Goal: Obtain resource: Download file/media

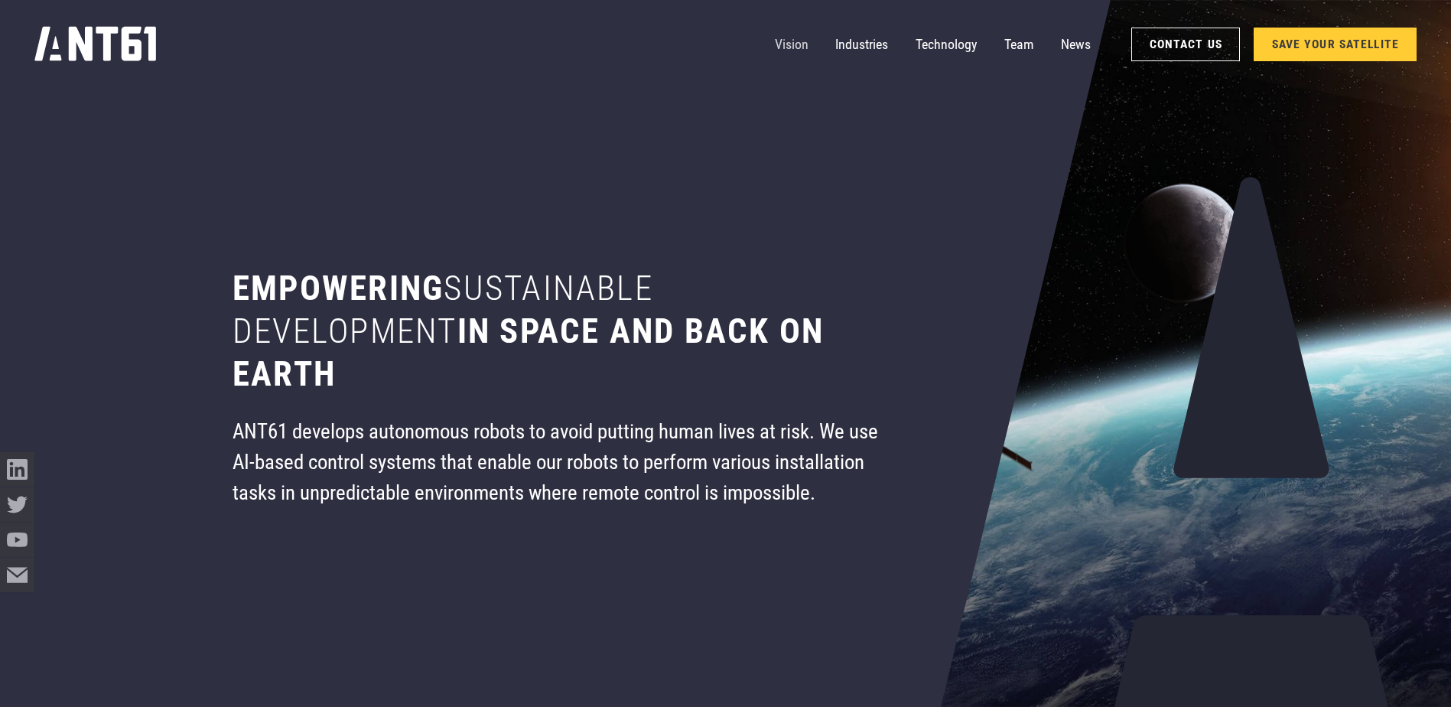
click at [792, 40] on link "Vision" at bounding box center [792, 45] width 34 height 34
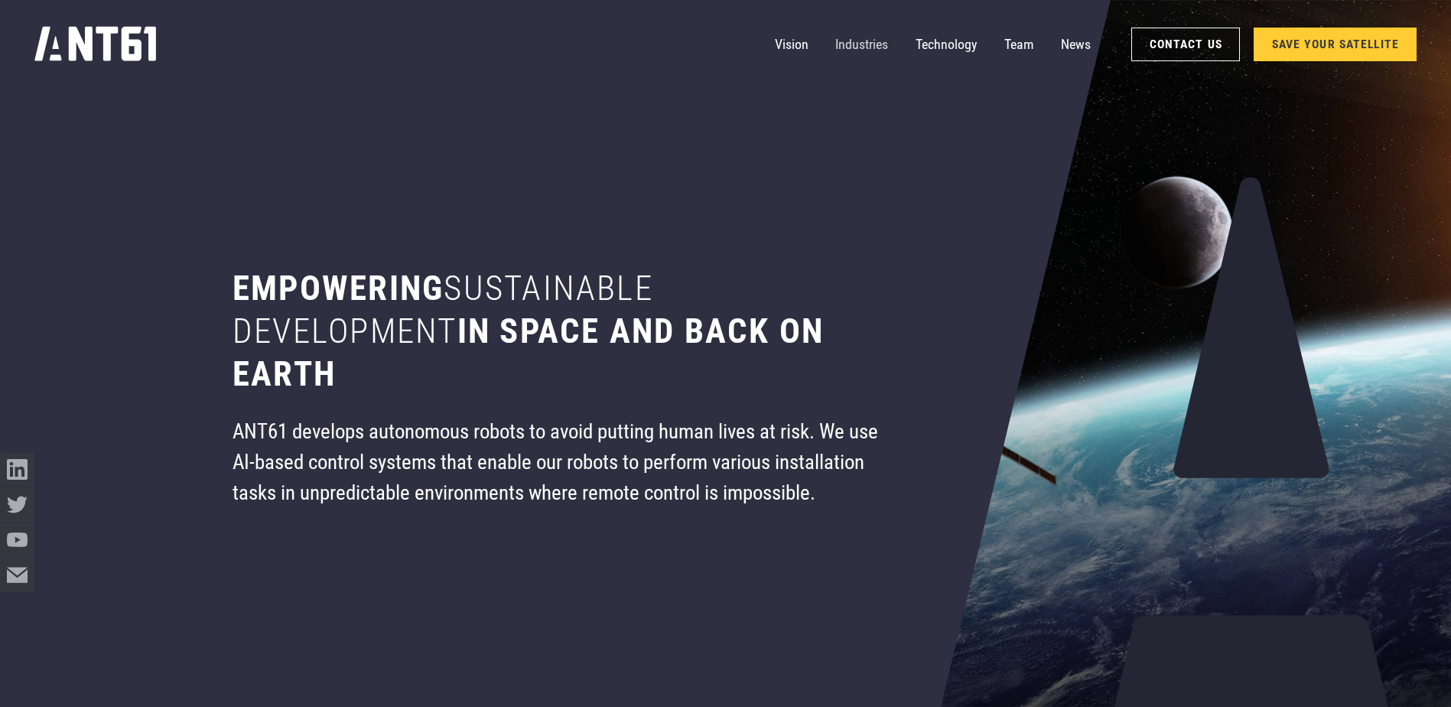
click at [843, 43] on link "Industries" at bounding box center [861, 45] width 53 height 34
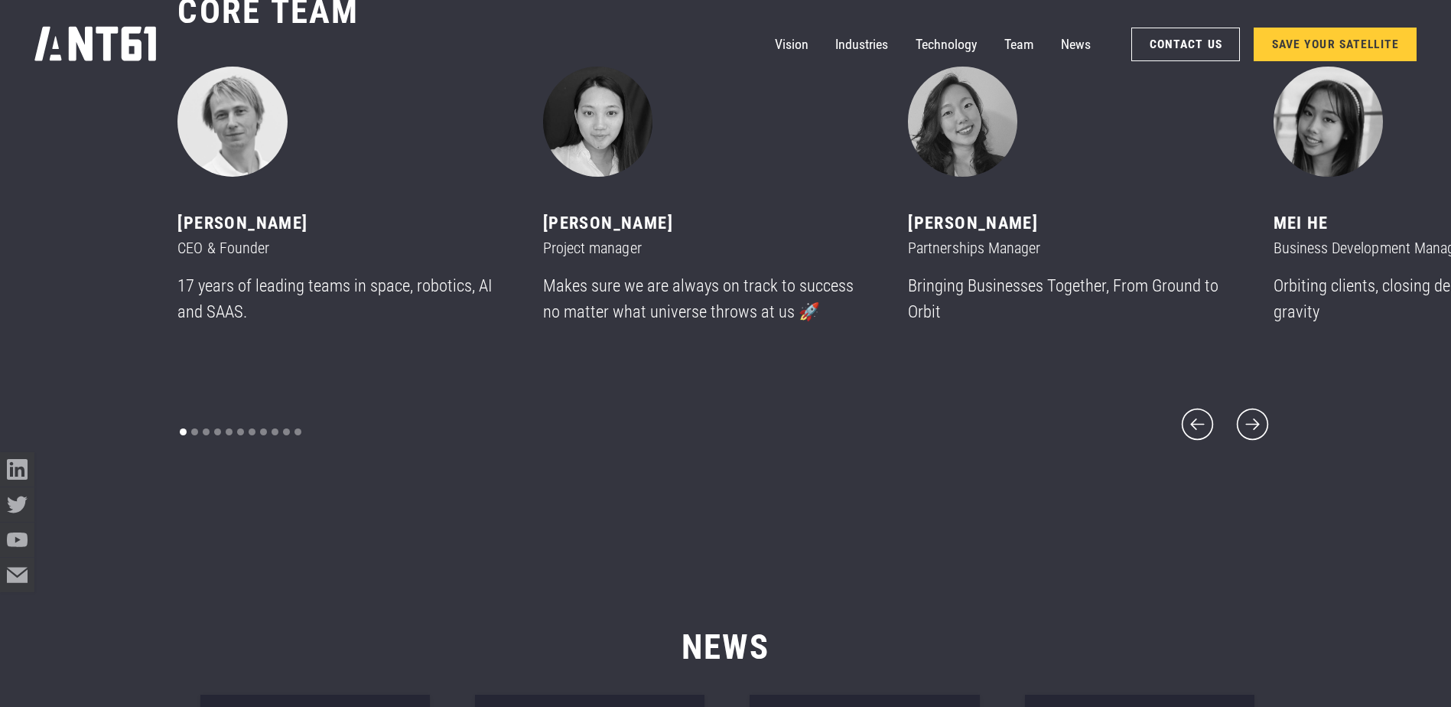
scroll to position [8541, 0]
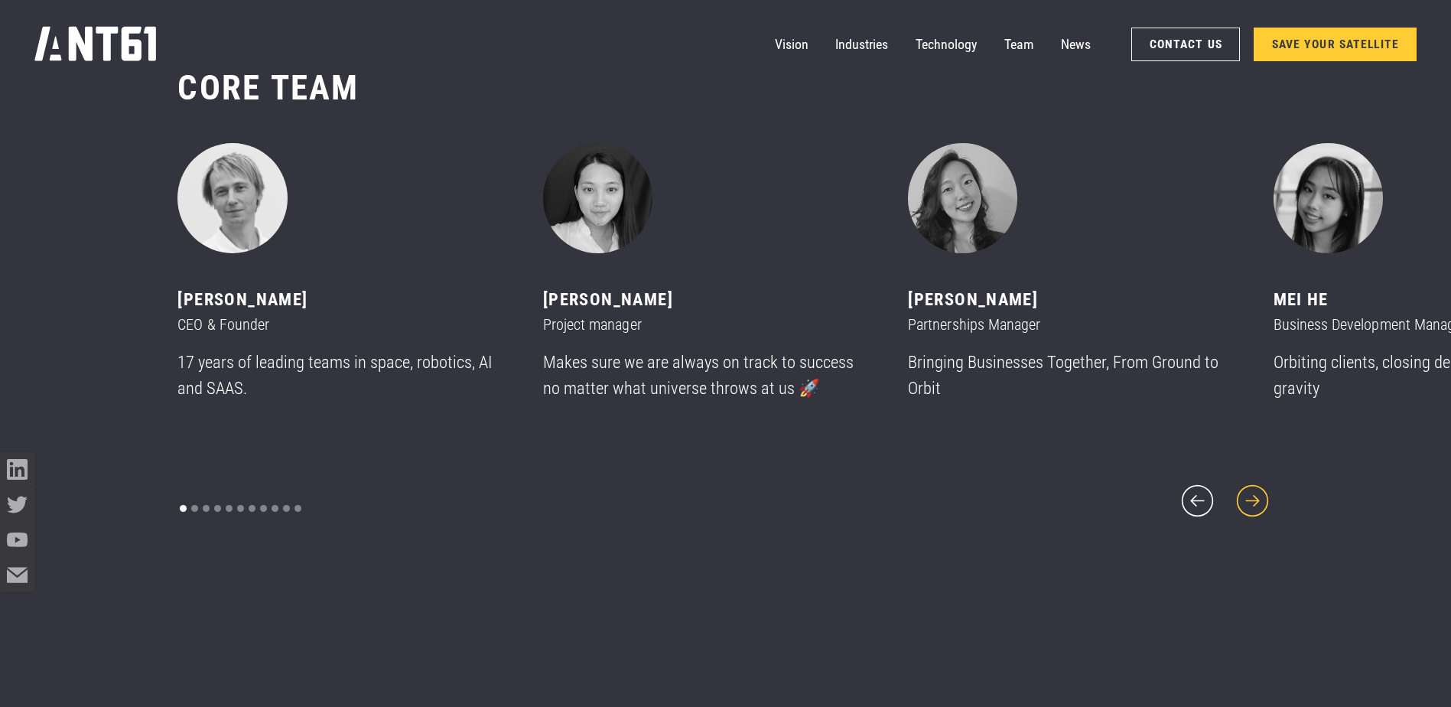
click at [1083, 490] on icon "next slide" at bounding box center [1252, 500] width 41 height 41
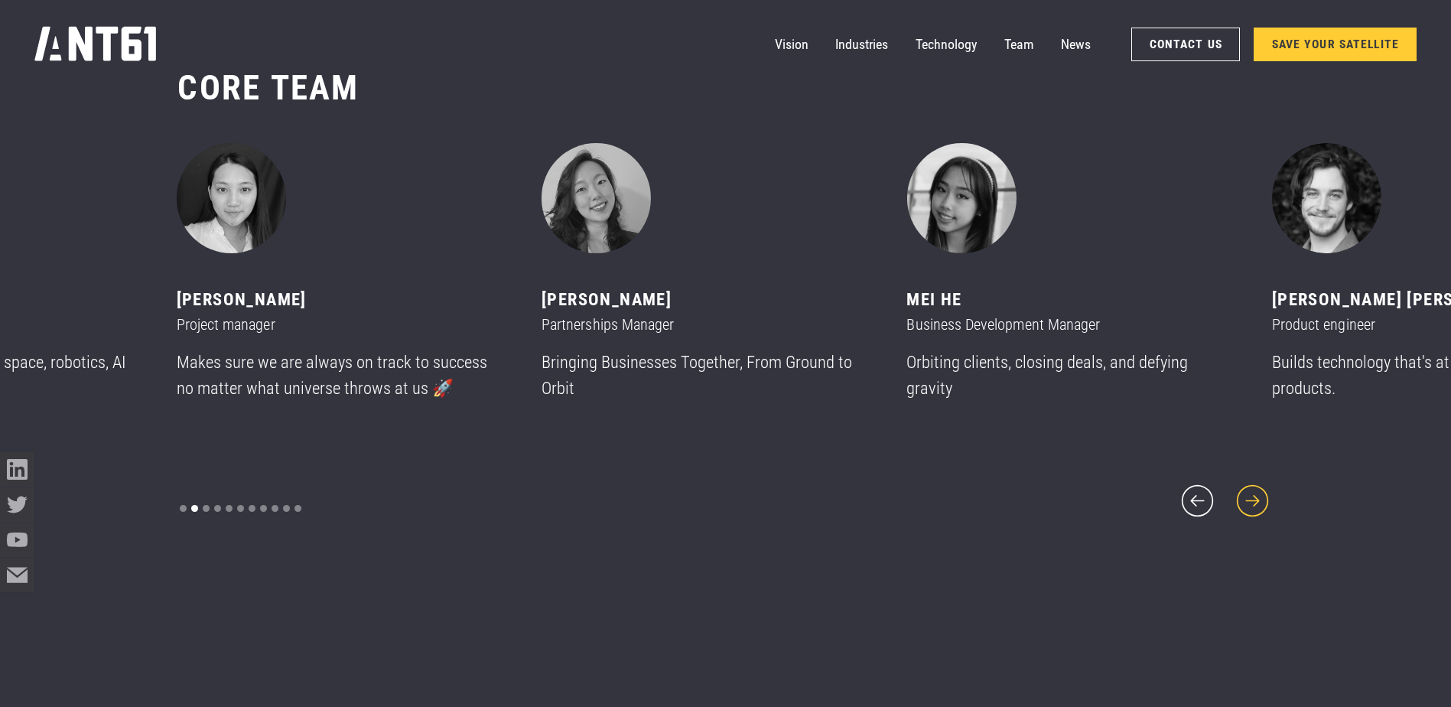
click at [1083, 490] on icon "next slide" at bounding box center [1252, 500] width 41 height 41
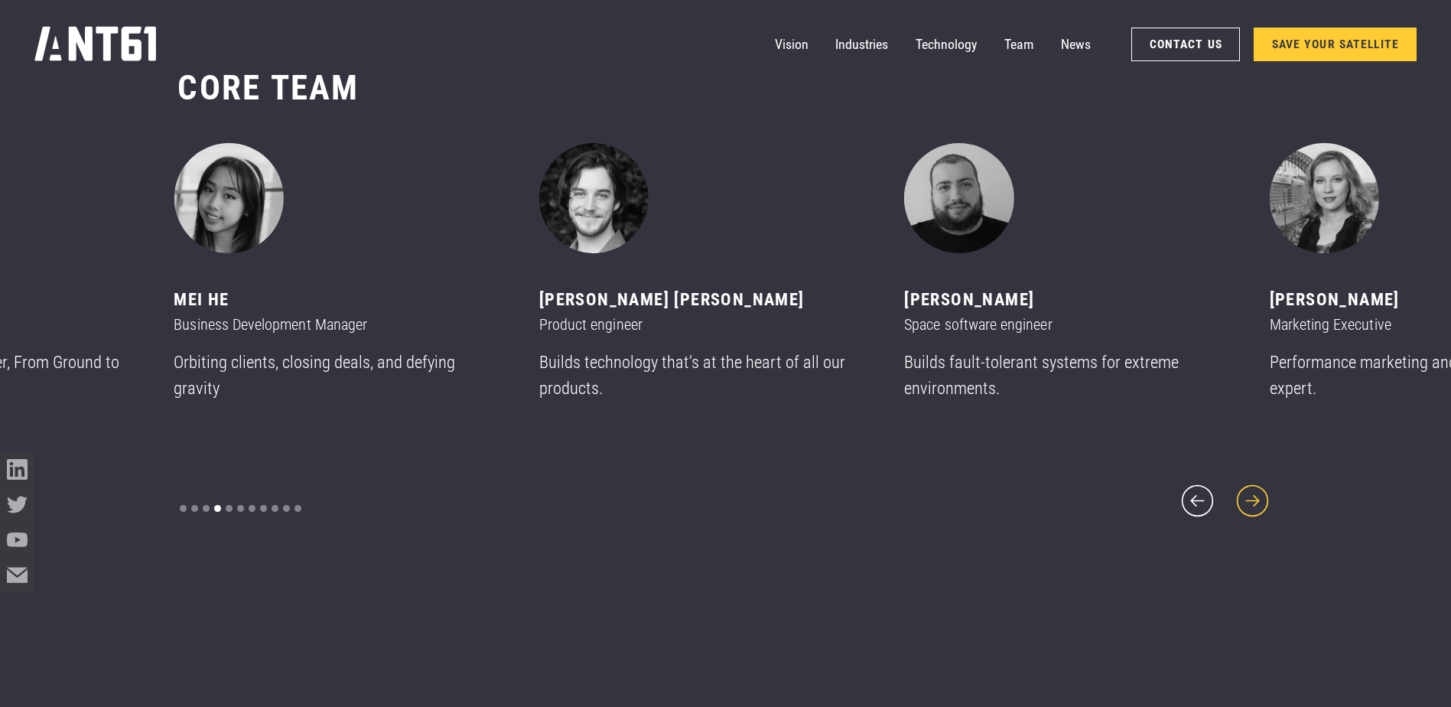
click at [1083, 490] on icon "next slide" at bounding box center [1252, 500] width 41 height 41
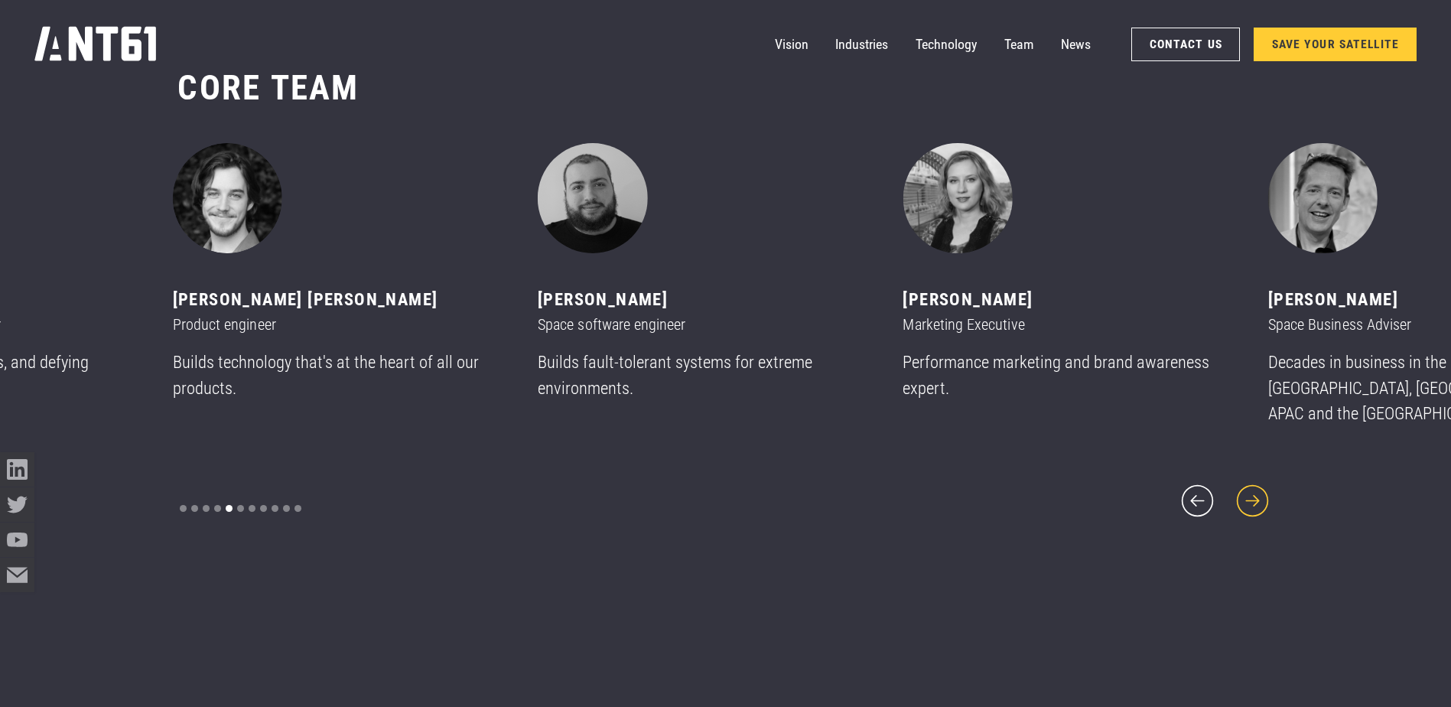
click at [1083, 490] on icon "next slide" at bounding box center [1252, 500] width 41 height 41
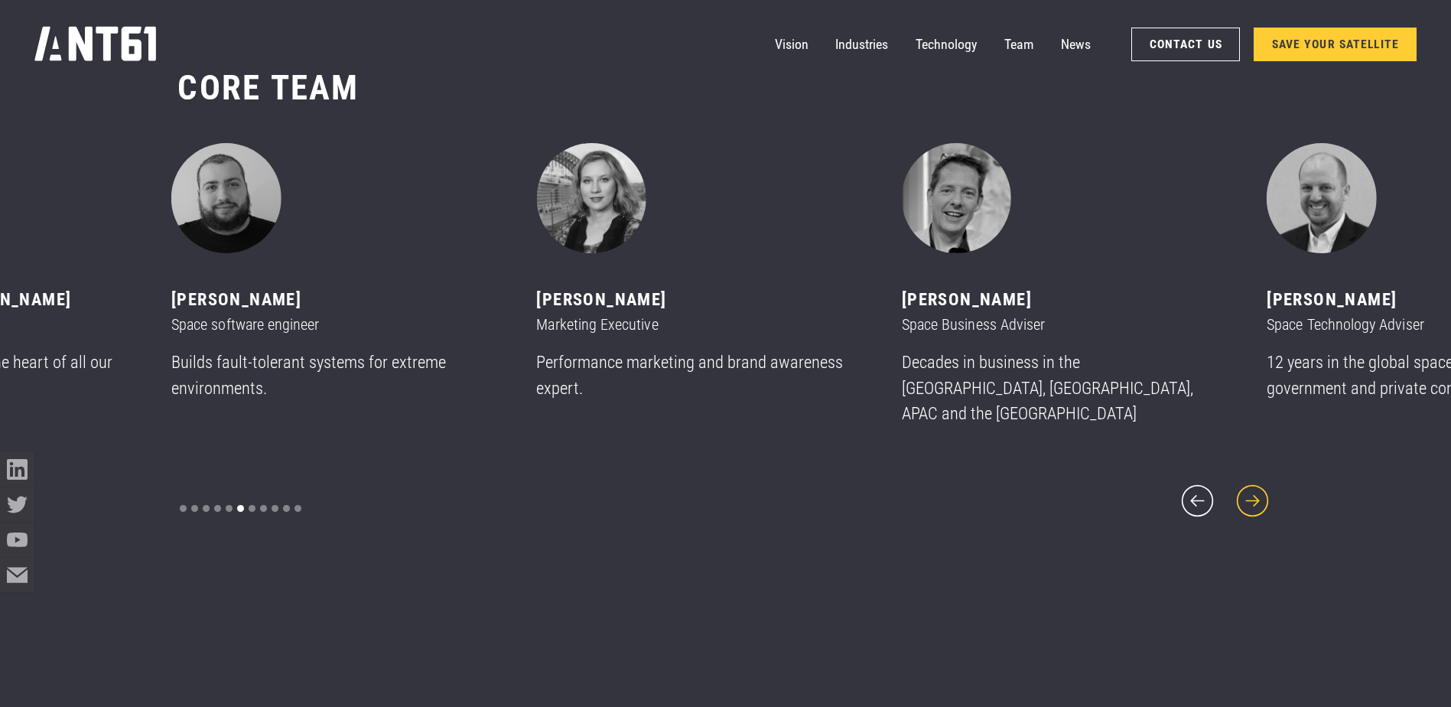
click at [1083, 490] on icon "next slide" at bounding box center [1252, 500] width 41 height 41
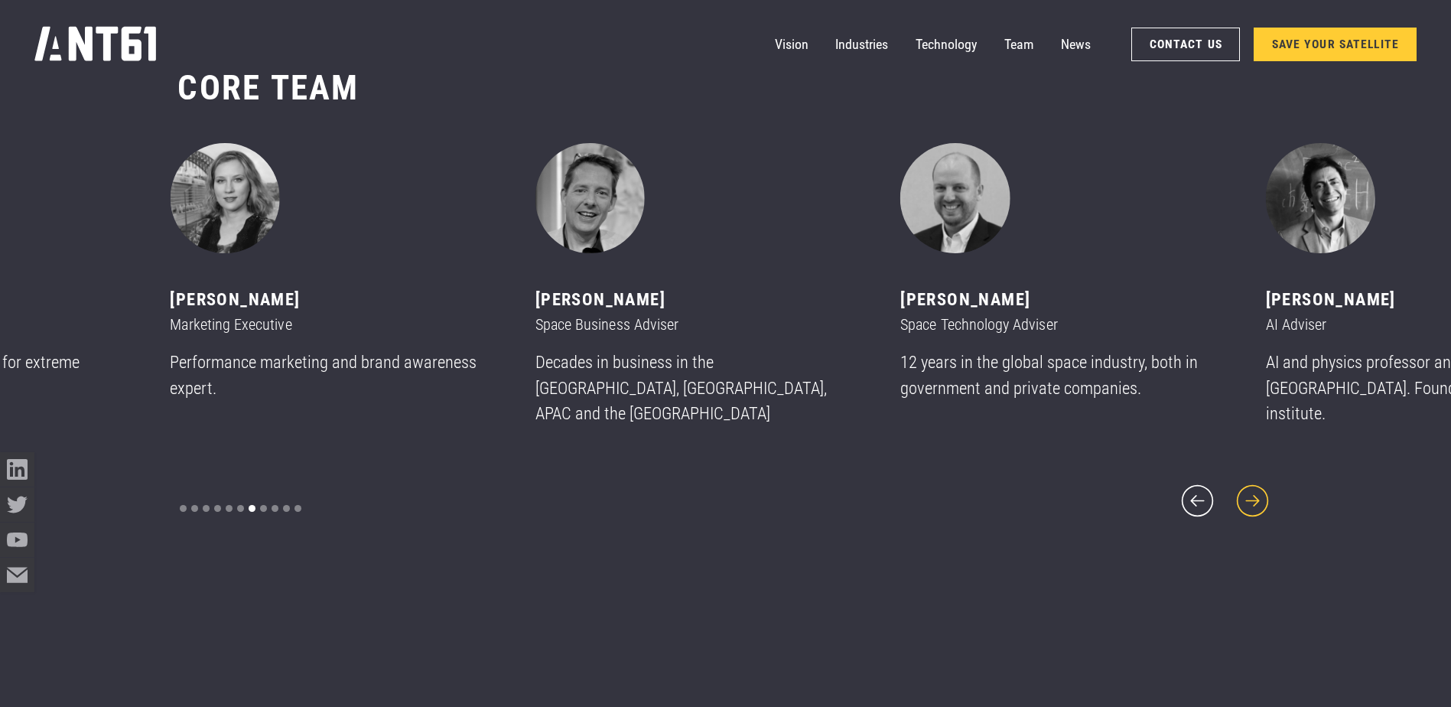
click at [1083, 490] on icon "next slide" at bounding box center [1252, 500] width 41 height 41
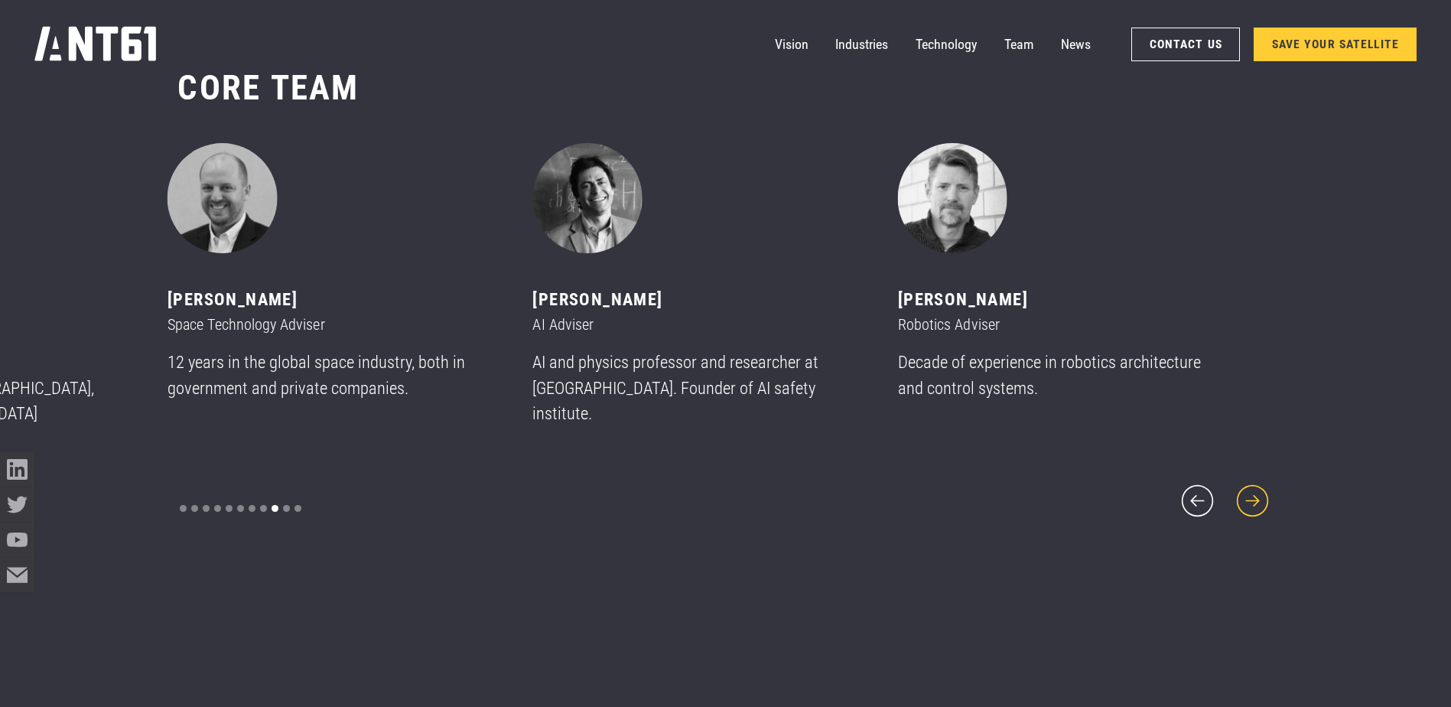
click at [1083, 490] on icon "next slide" at bounding box center [1252, 500] width 41 height 41
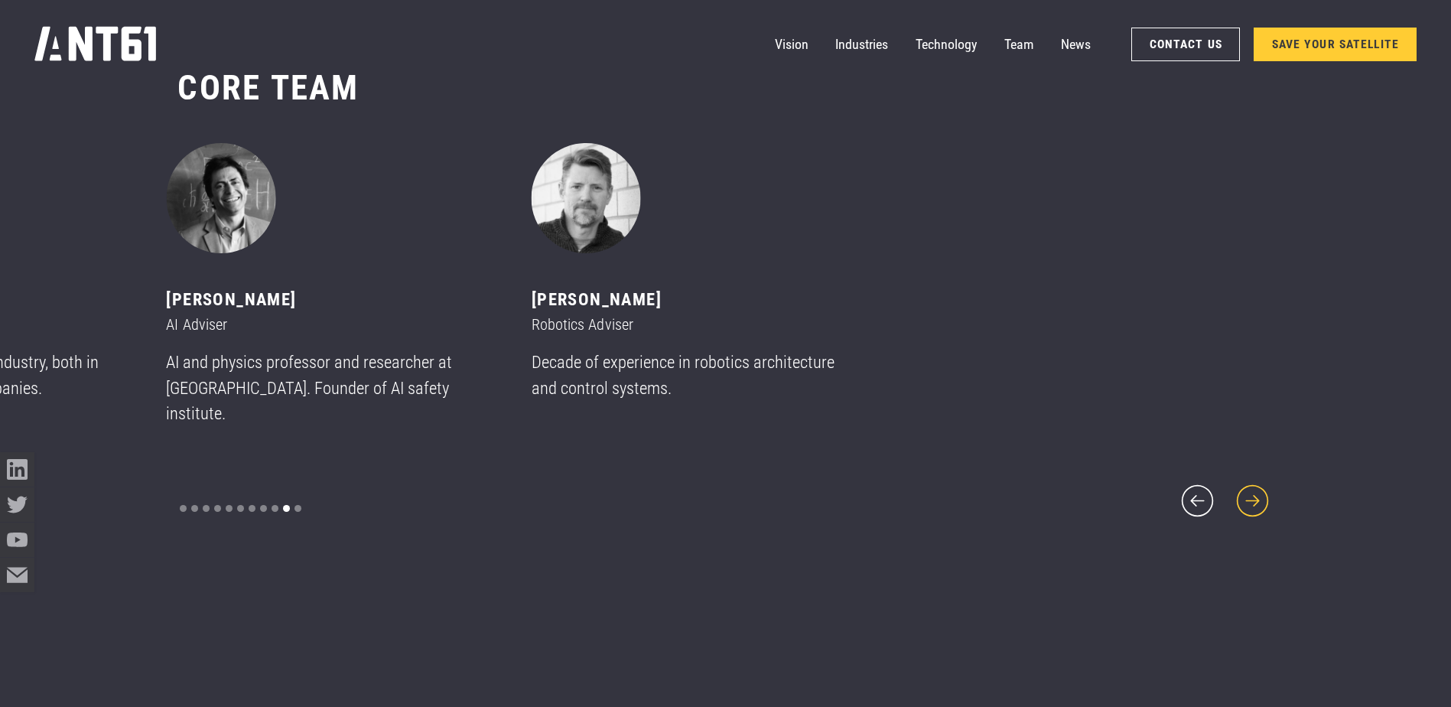
click at [1083, 490] on icon "next slide" at bounding box center [1252, 500] width 41 height 41
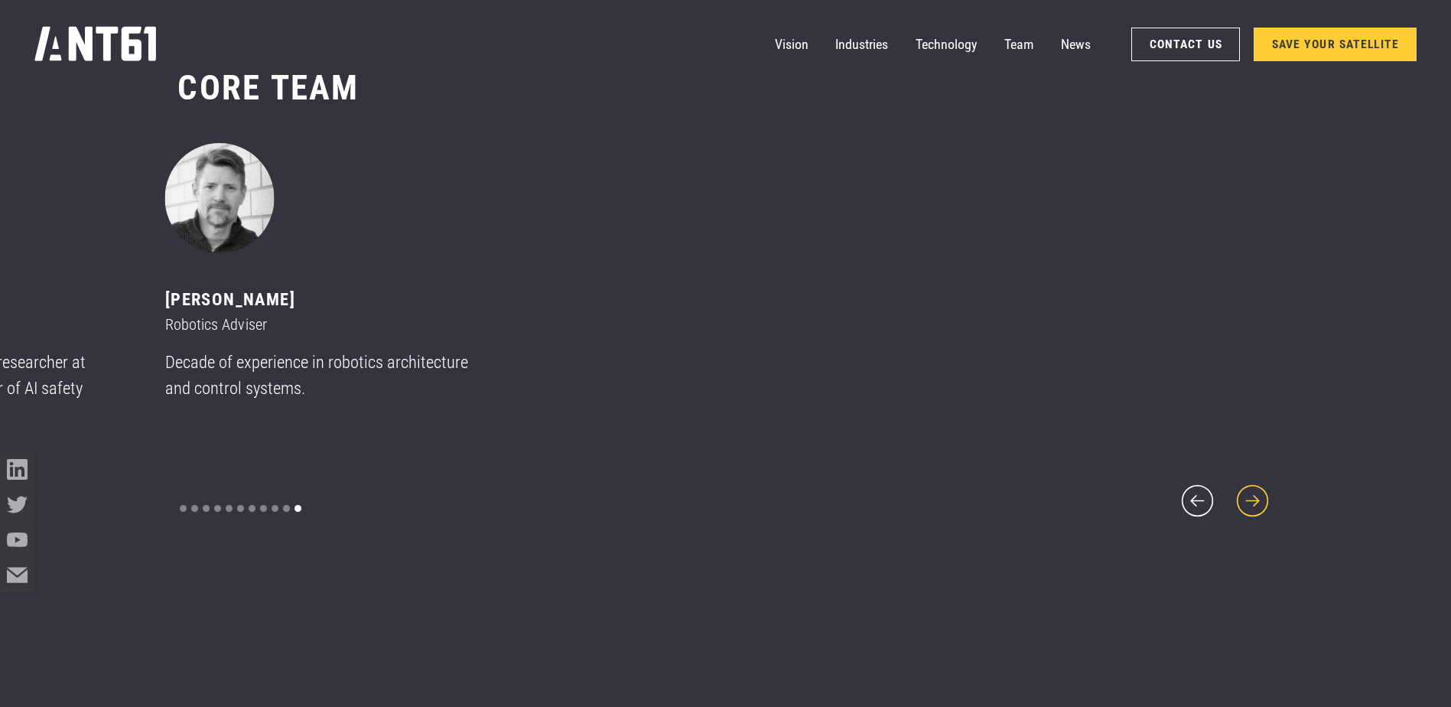
click at [1083, 490] on icon "next slide" at bounding box center [1252, 500] width 41 height 41
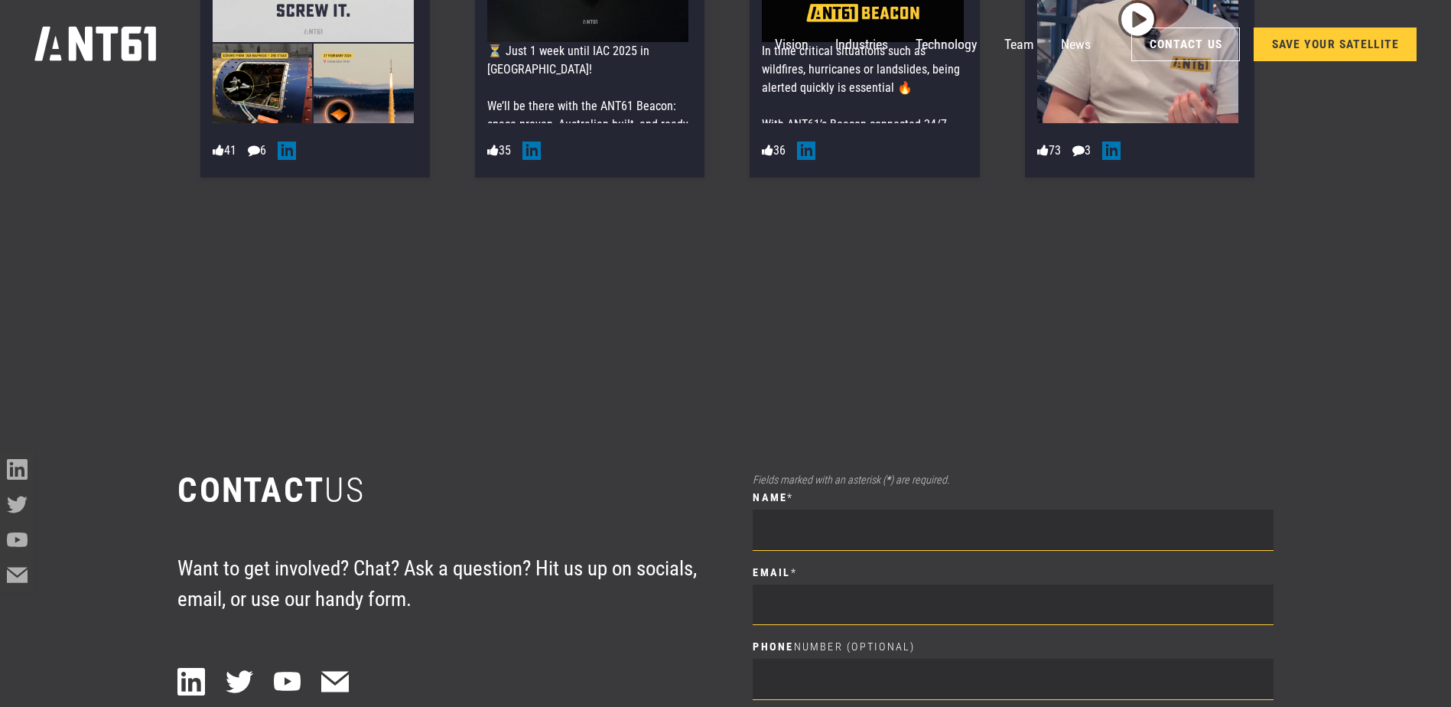
scroll to position [9230, 0]
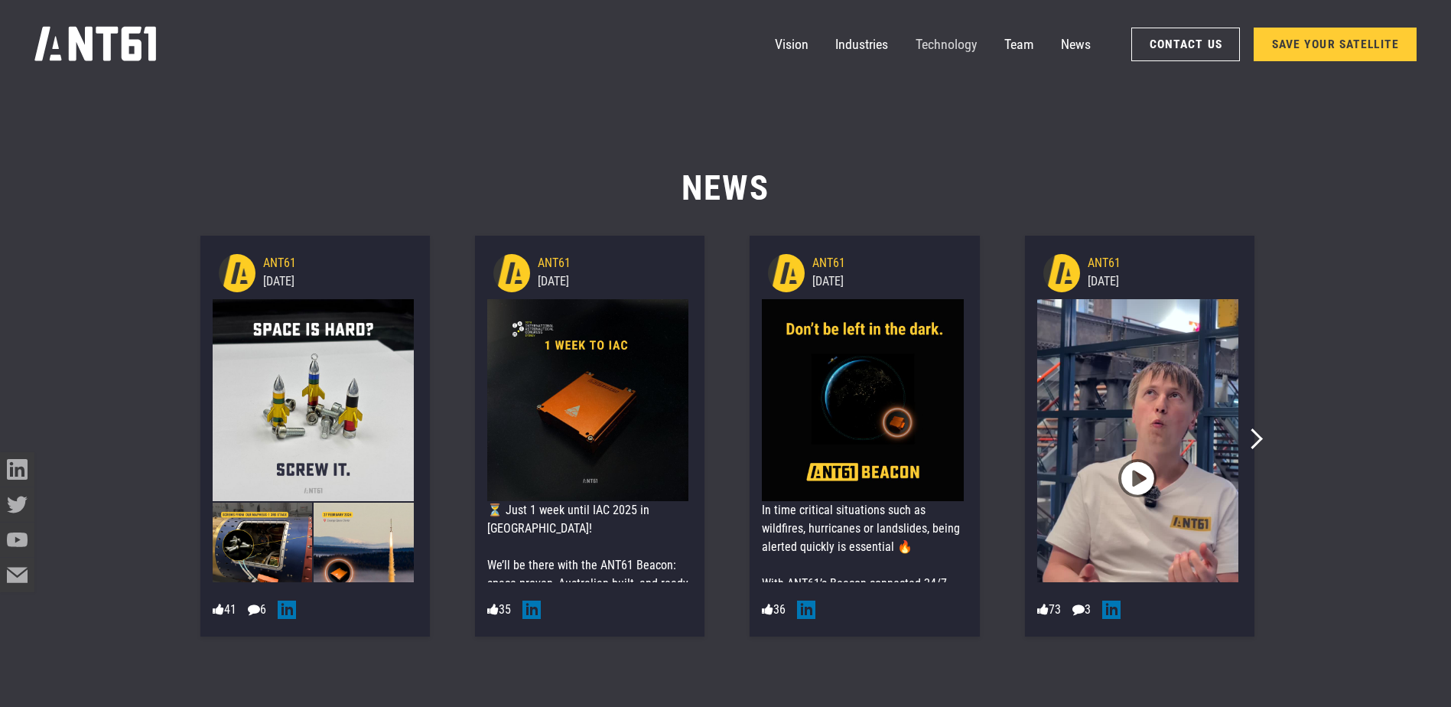
click at [949, 47] on link "Technology" at bounding box center [946, 45] width 61 height 34
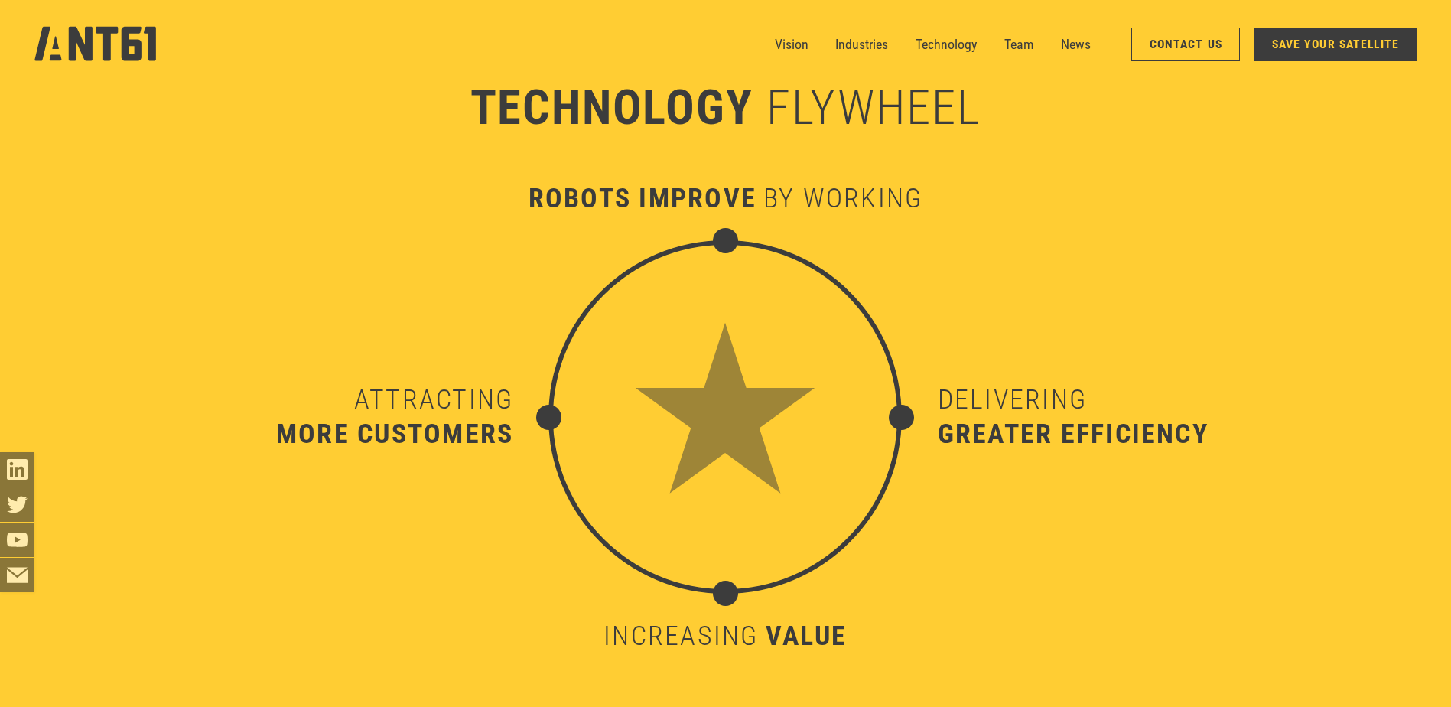
scroll to position [6978, 0]
click at [656, 441] on img at bounding box center [724, 416] width 353 height 353
click at [1083, 44] on link "SAVE YOUR SATELLITE" at bounding box center [1335, 44] width 163 height 33
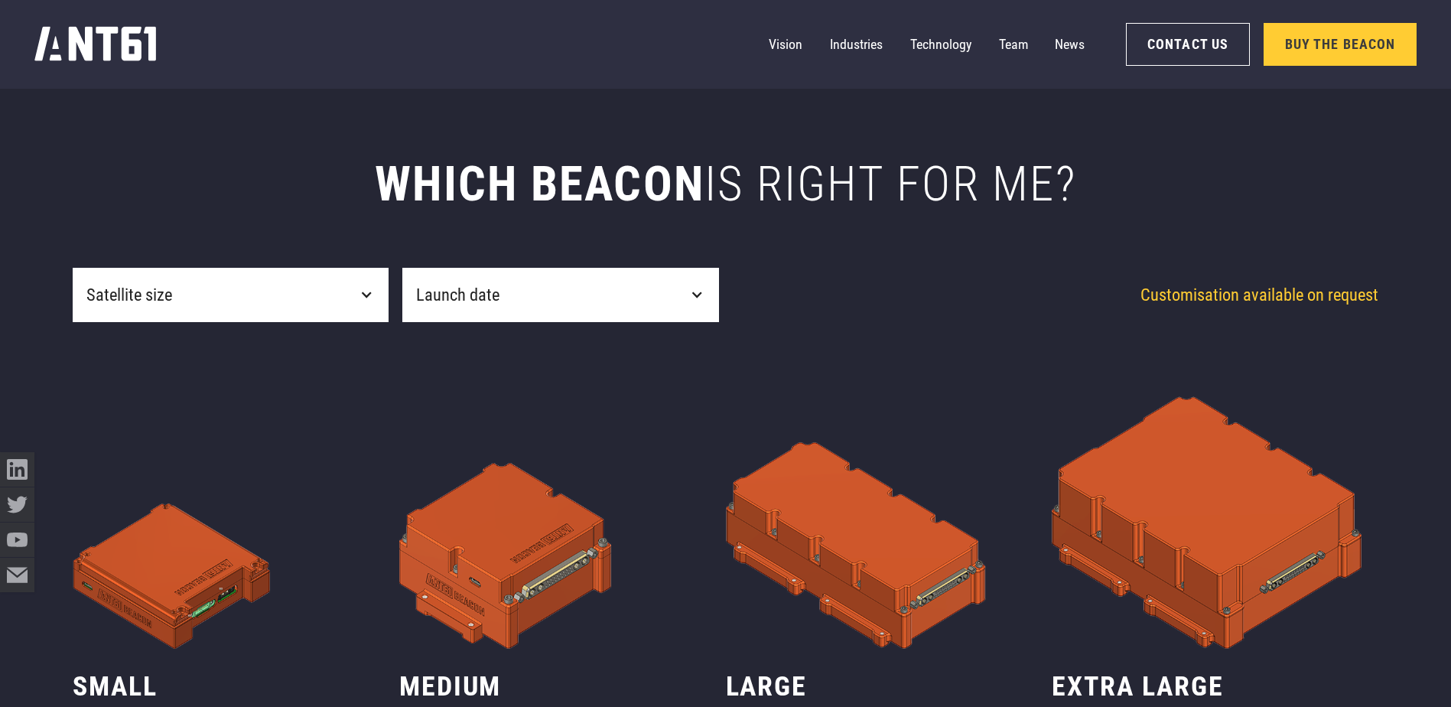
scroll to position [841, 0]
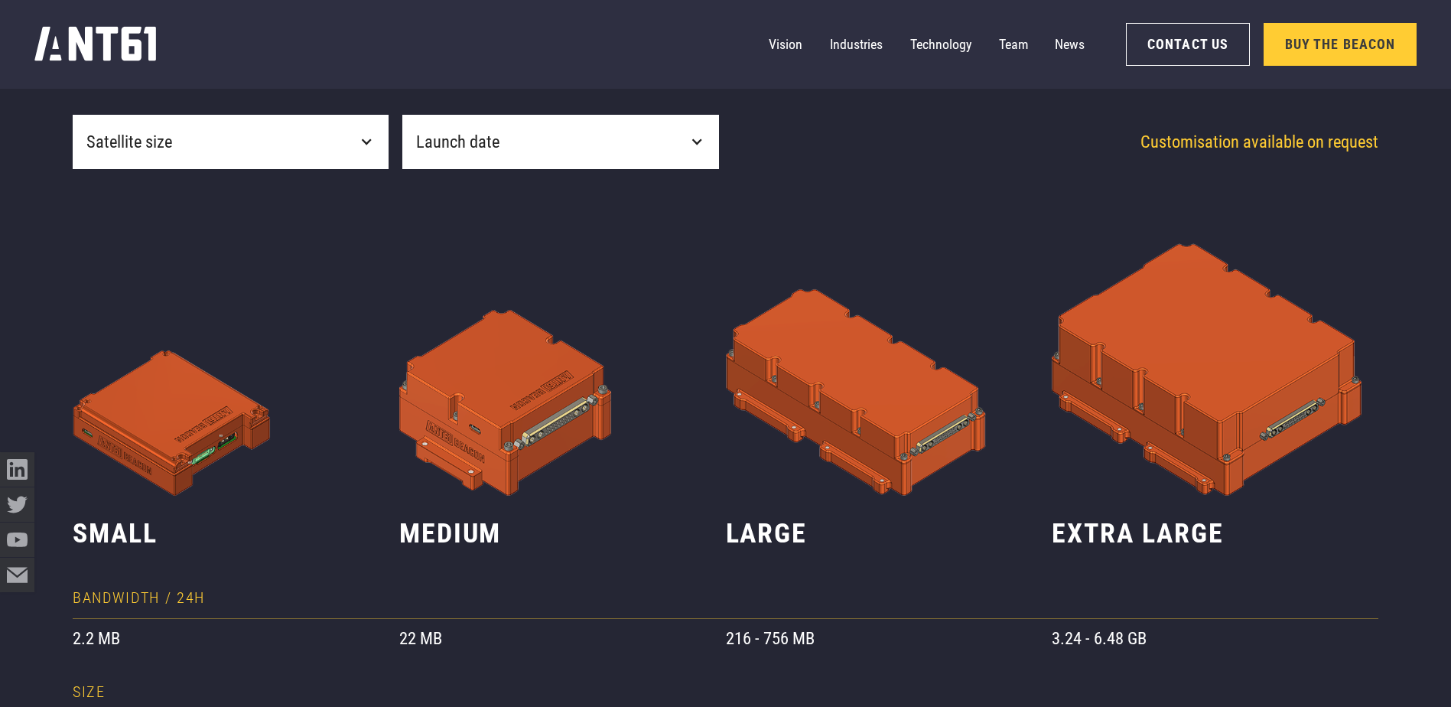
click at [560, 167] on div "Launch date" at bounding box center [560, 142] width 316 height 55
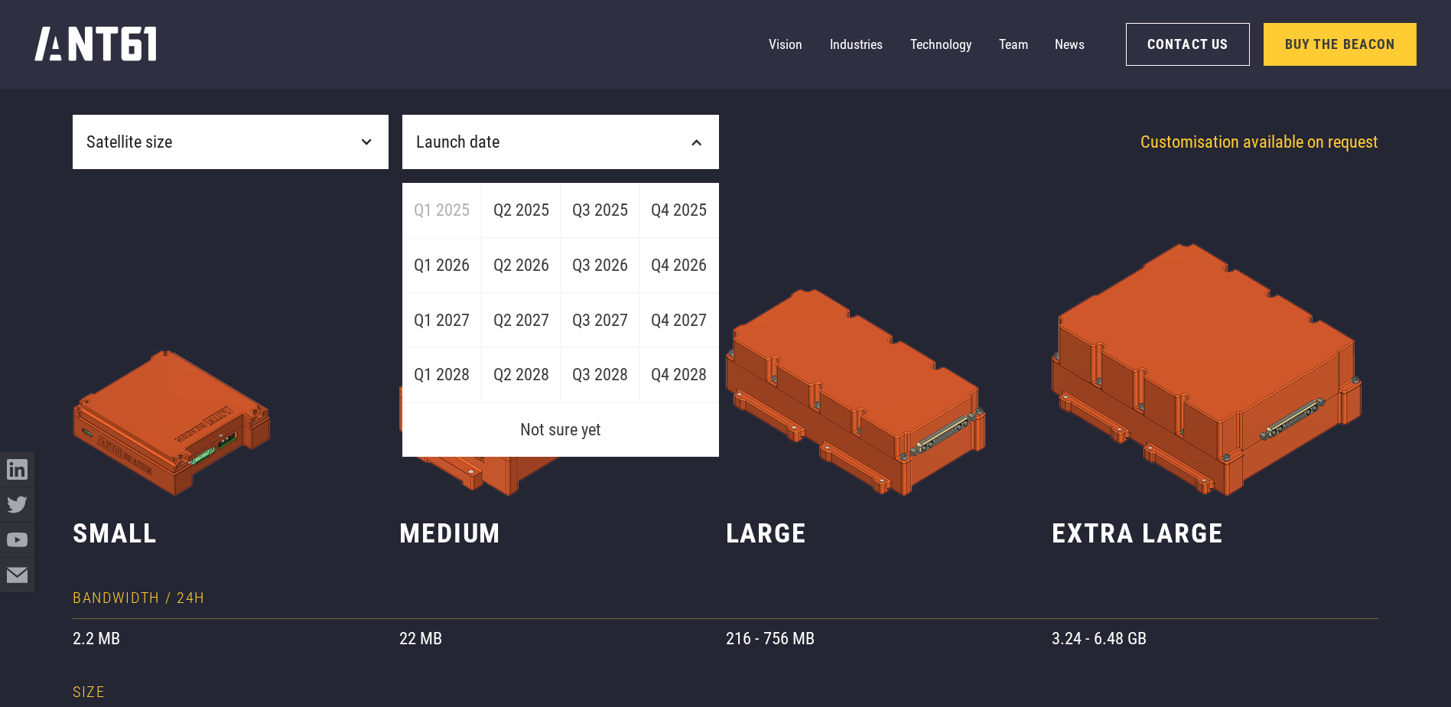
click at [585, 147] on div "Launch date" at bounding box center [560, 142] width 316 height 55
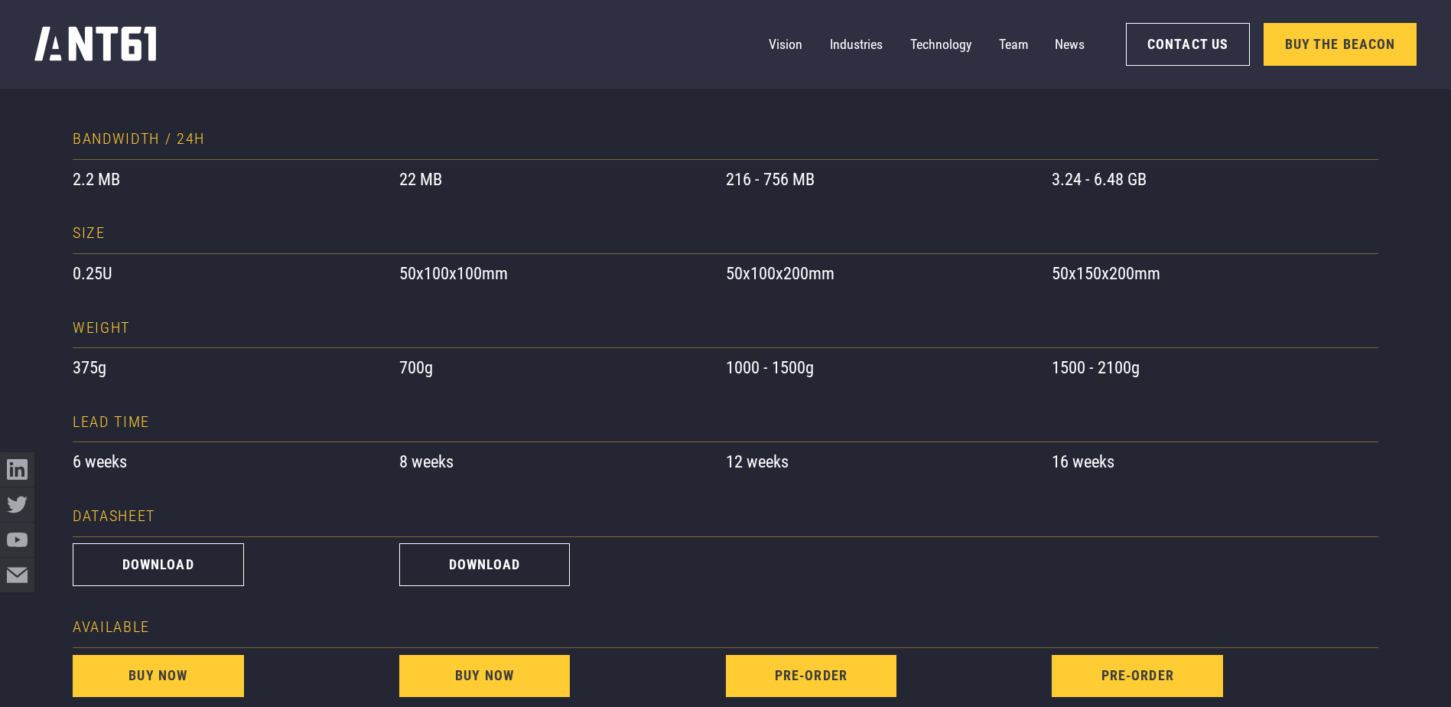
scroll to position [1377, 0]
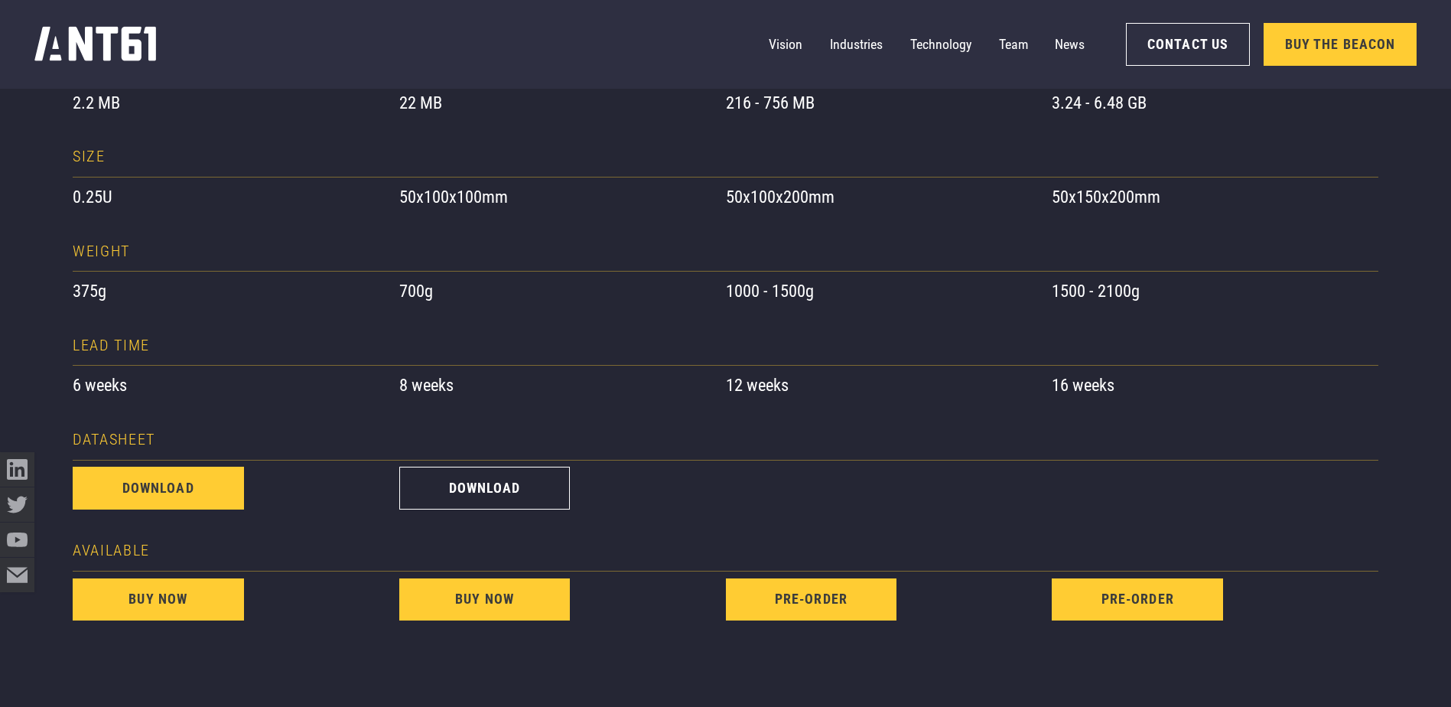
click at [119, 484] on link "download" at bounding box center [158, 488] width 171 height 43
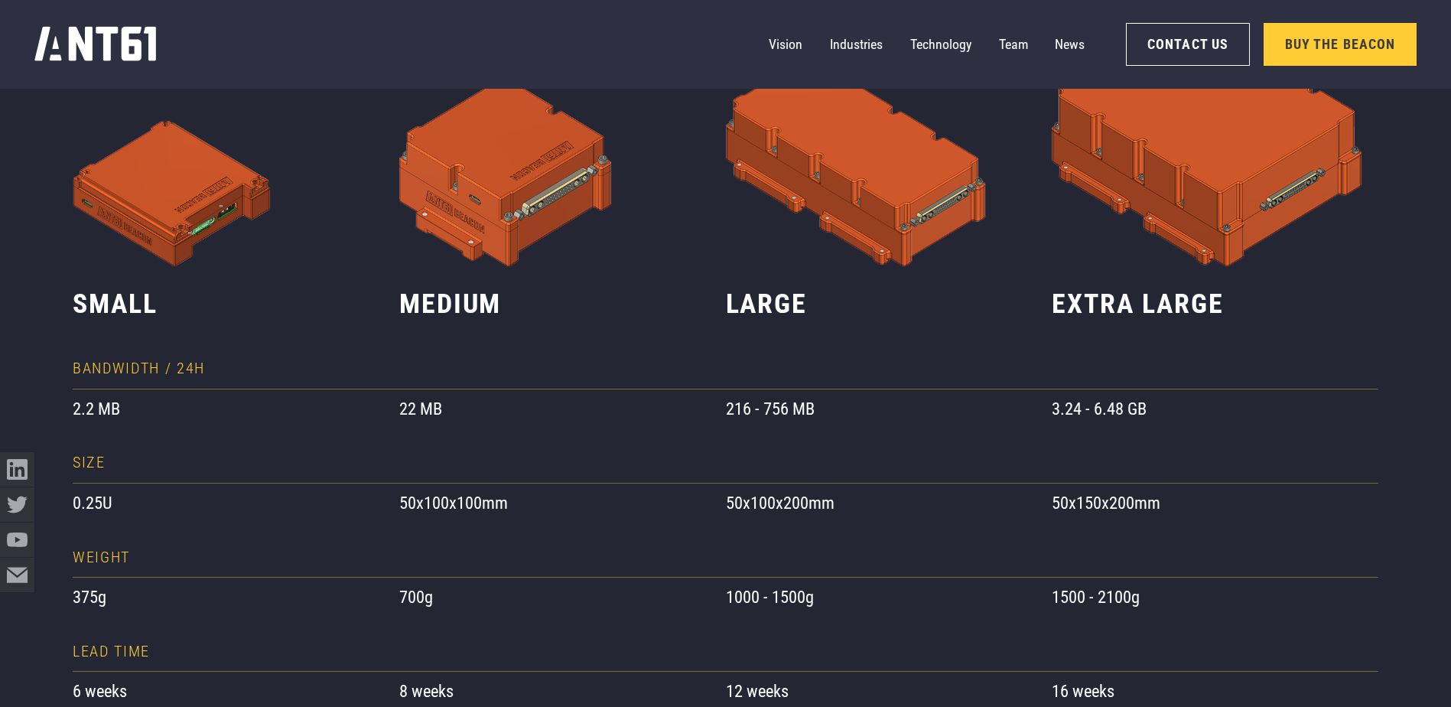
scroll to position [1453, 0]
